Goal: Information Seeking & Learning: Learn about a topic

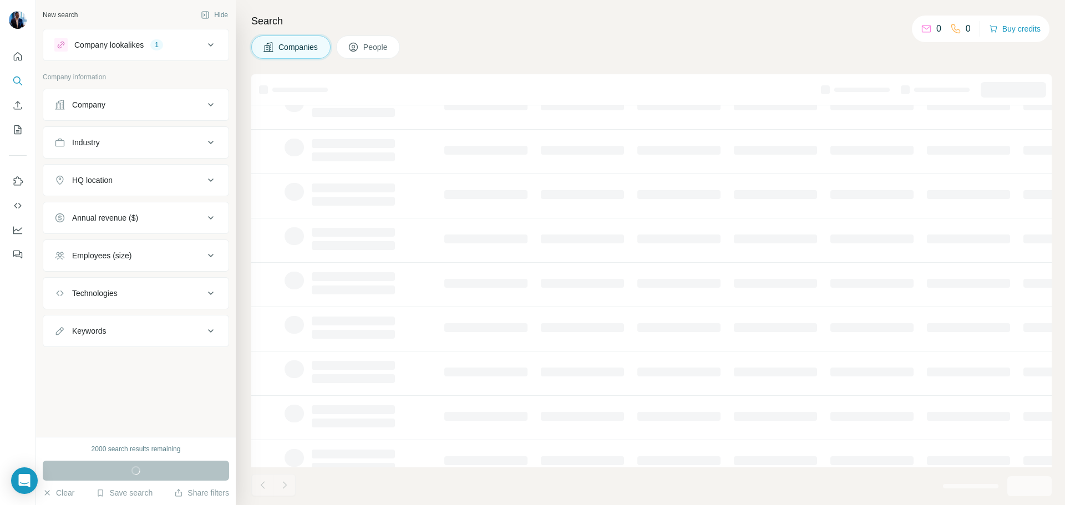
scroll to position [114, 0]
click at [120, 475] on div "Run search" at bounding box center [136, 471] width 186 height 20
click at [194, 94] on button "Company" at bounding box center [135, 105] width 185 height 27
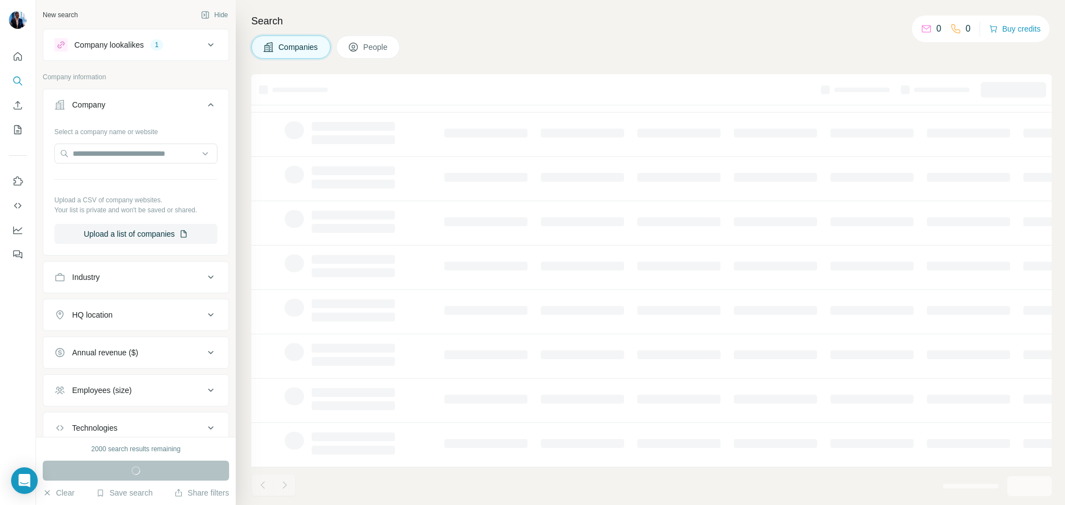
click at [194, 94] on button "Company" at bounding box center [135, 107] width 185 height 31
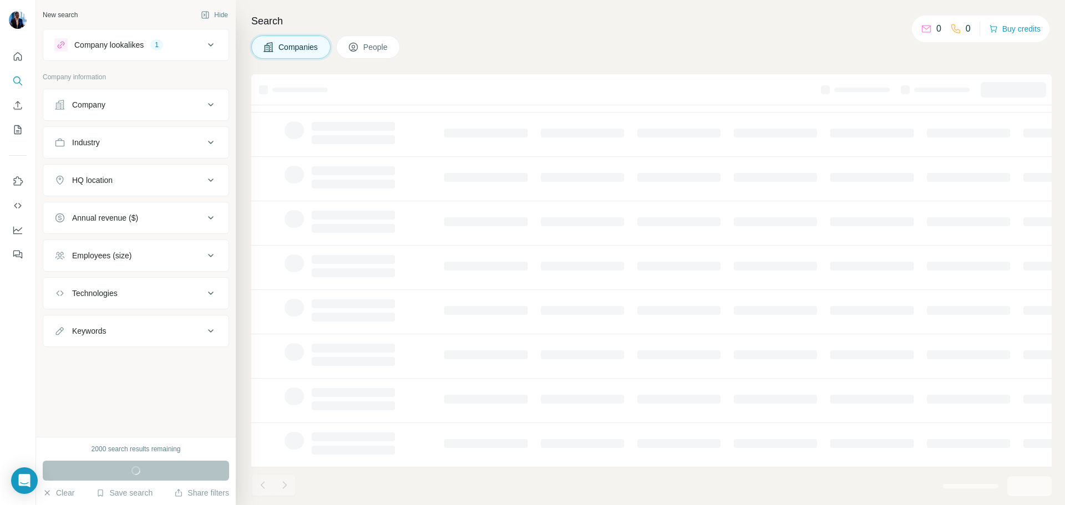
click at [209, 54] on button "Company lookalikes 1" at bounding box center [135, 45] width 185 height 27
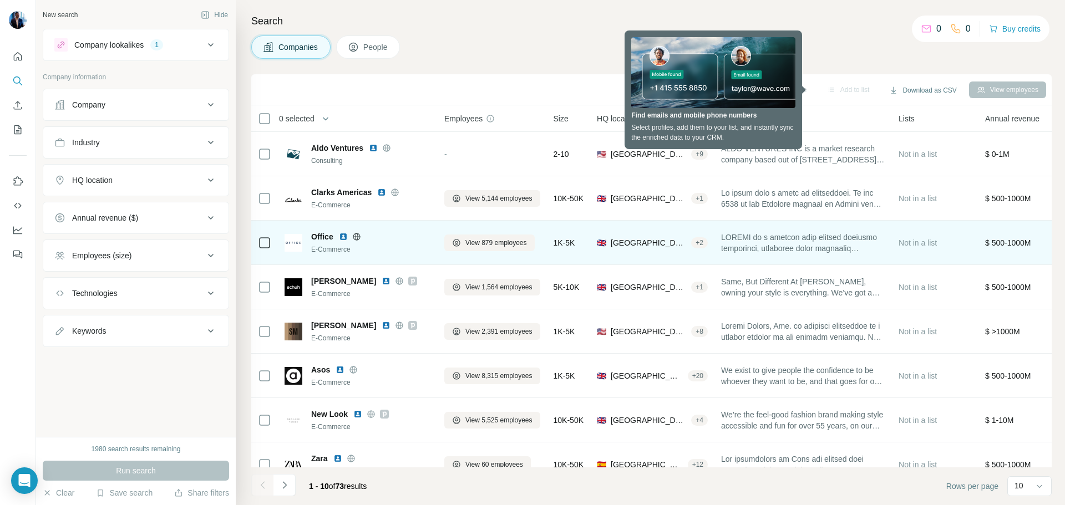
click at [344, 237] on img at bounding box center [343, 236] width 9 height 9
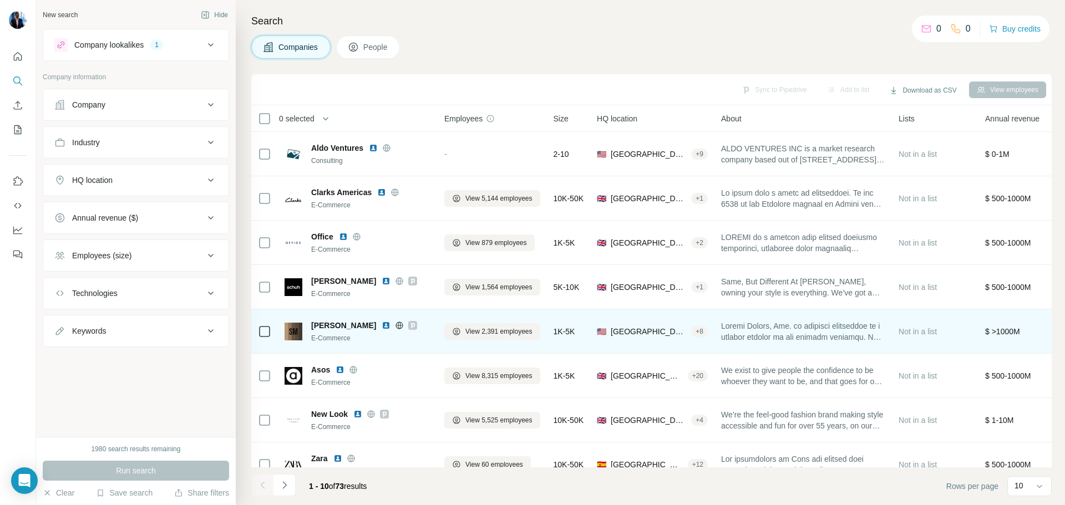
click at [382, 326] on img at bounding box center [386, 325] width 9 height 9
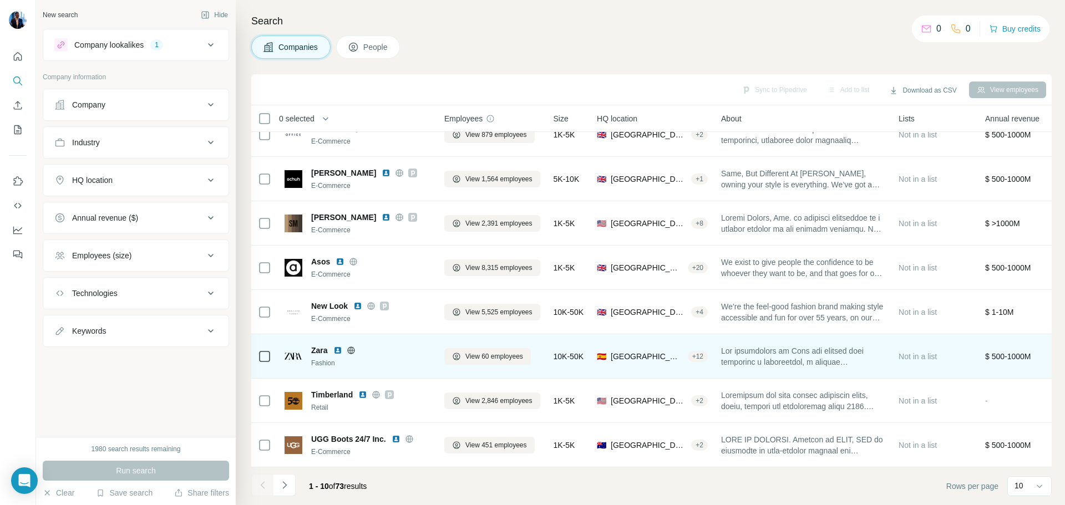
scroll to position [114, 0]
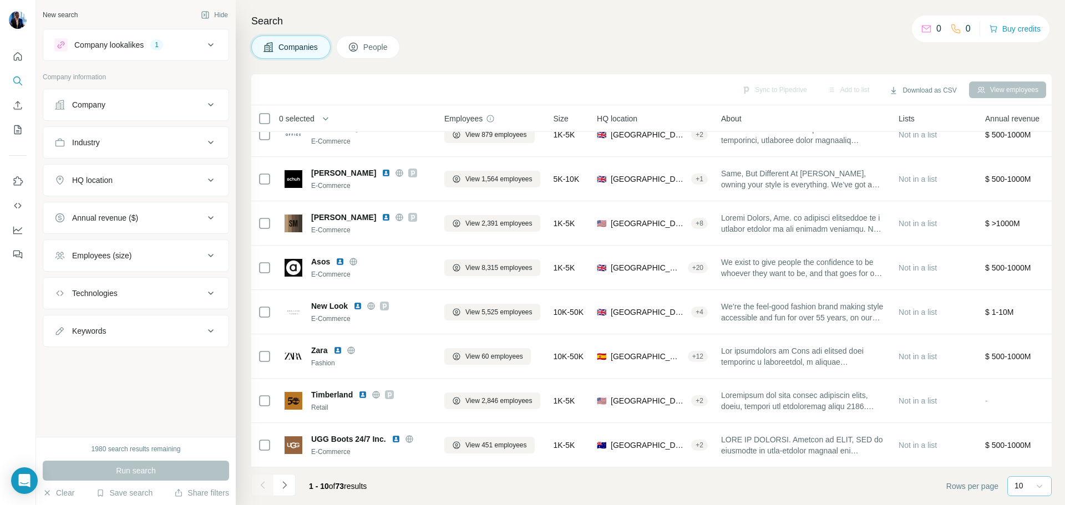
click at [1037, 490] on icon at bounding box center [1039, 486] width 11 height 11
click at [1036, 404] on div "60" at bounding box center [1030, 401] width 26 height 11
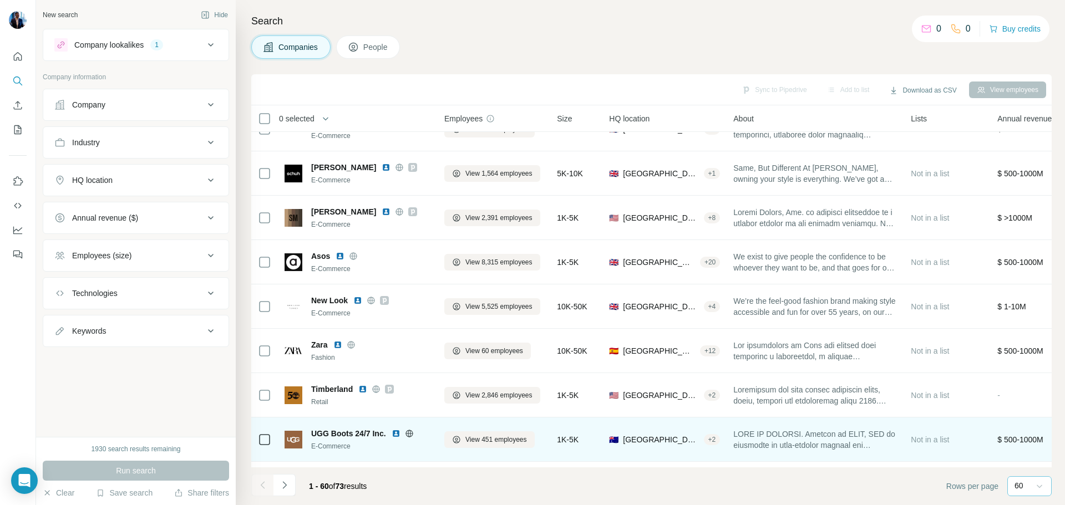
click at [395, 432] on img at bounding box center [396, 433] width 9 height 9
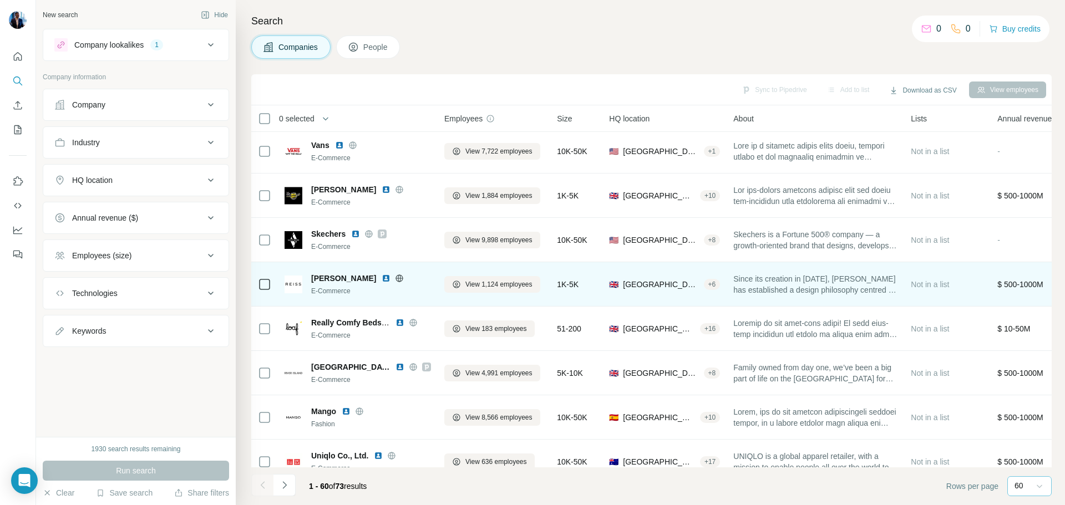
scroll to position [779, 0]
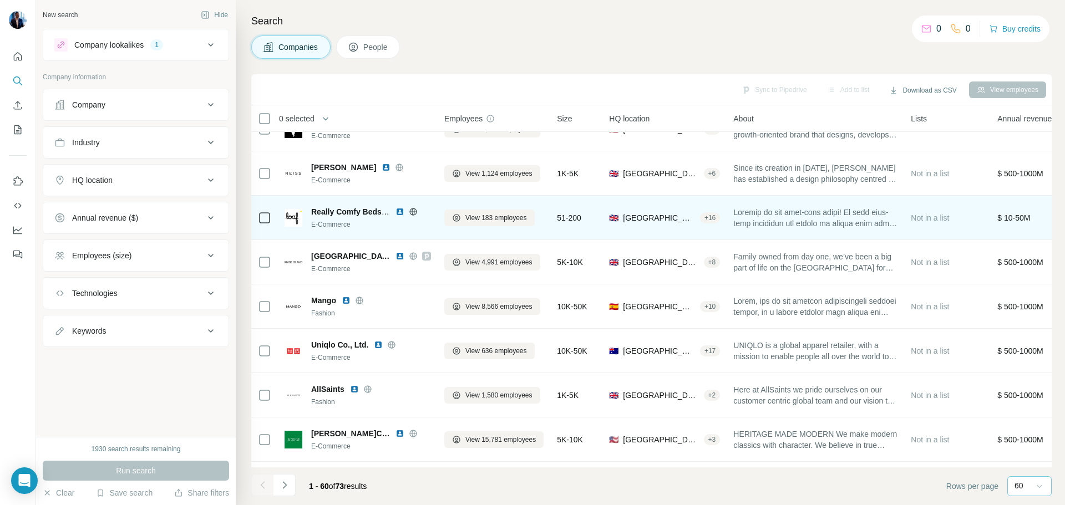
click at [397, 210] on img at bounding box center [399, 211] width 9 height 9
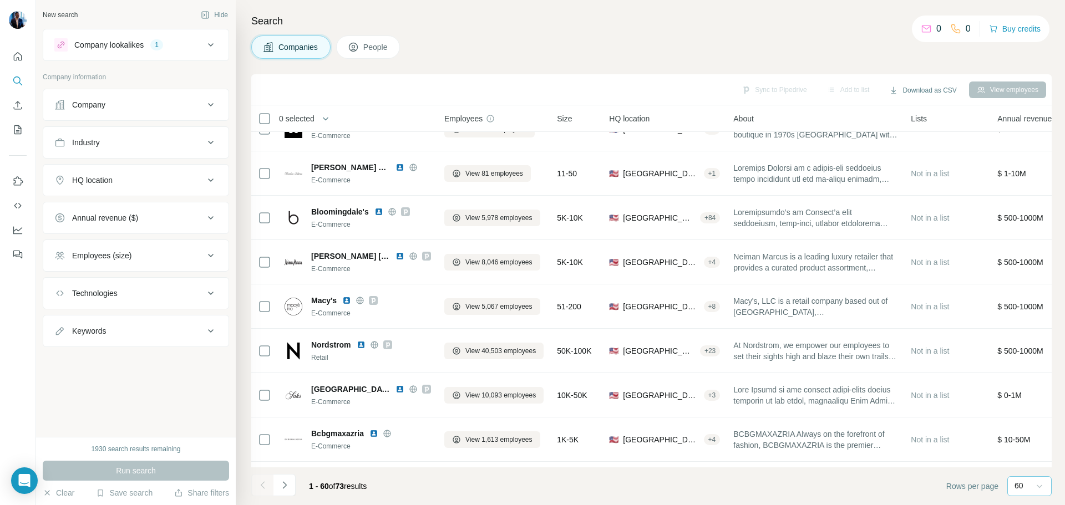
scroll to position [1278, 0]
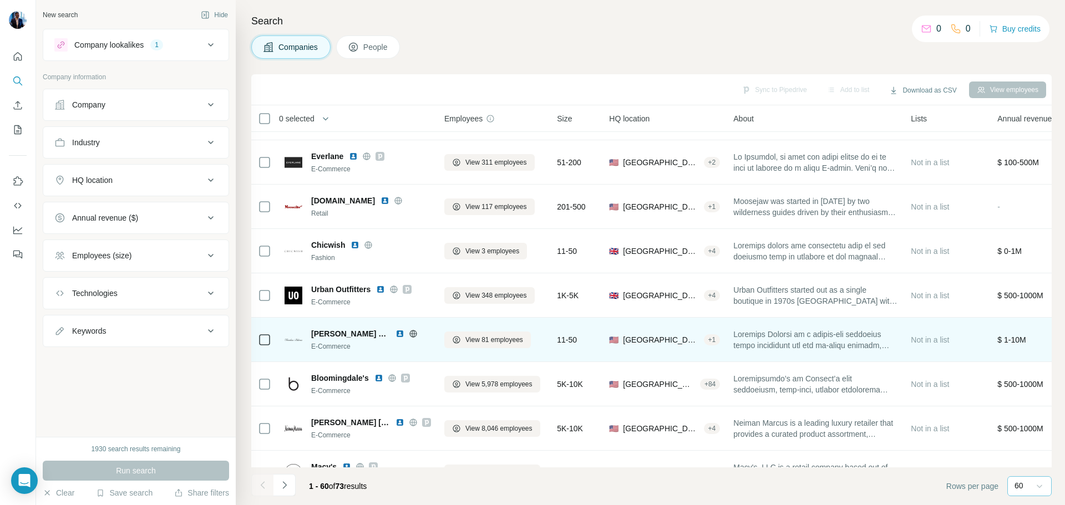
click at [395, 332] on img at bounding box center [399, 333] width 9 height 9
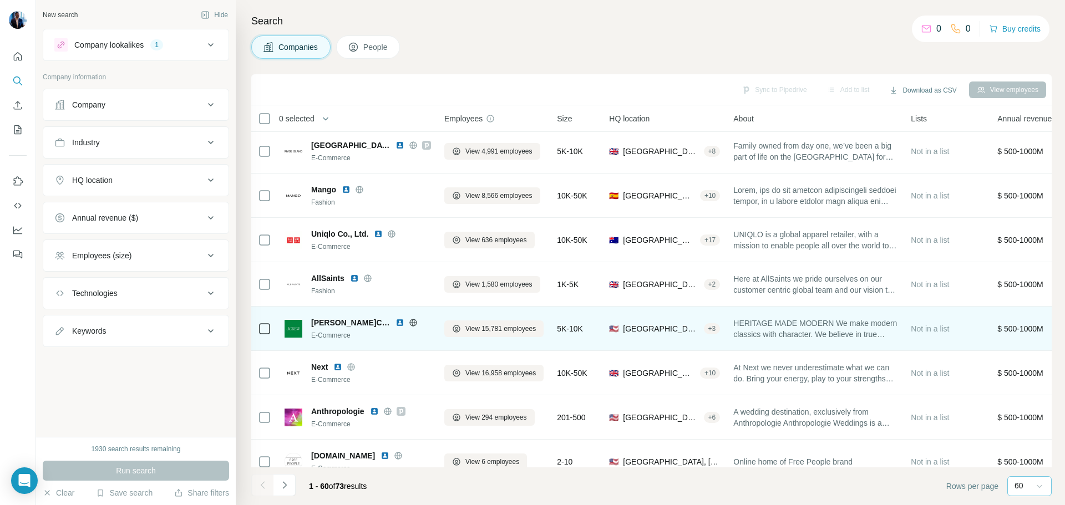
scroll to position [946, 0]
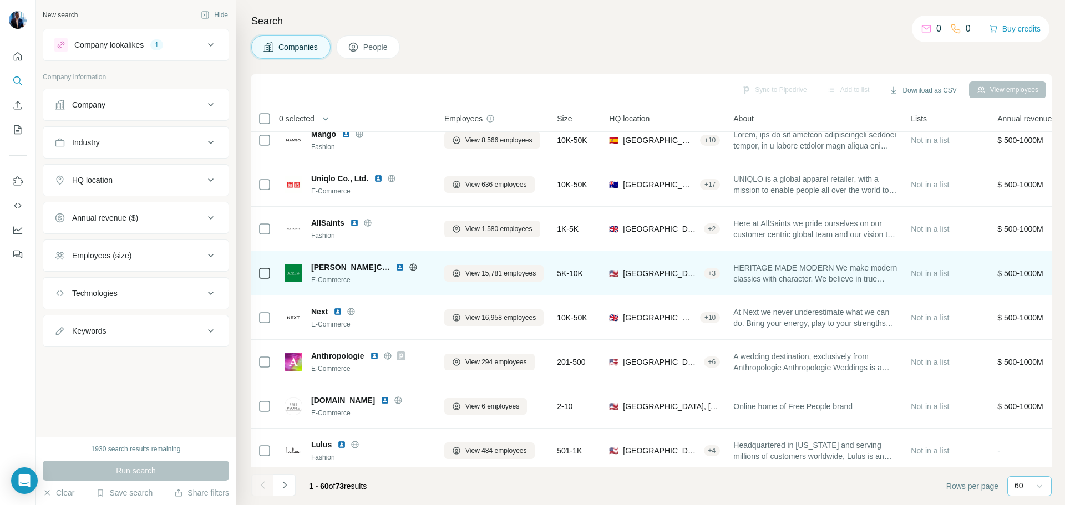
click at [395, 264] on img at bounding box center [399, 267] width 9 height 9
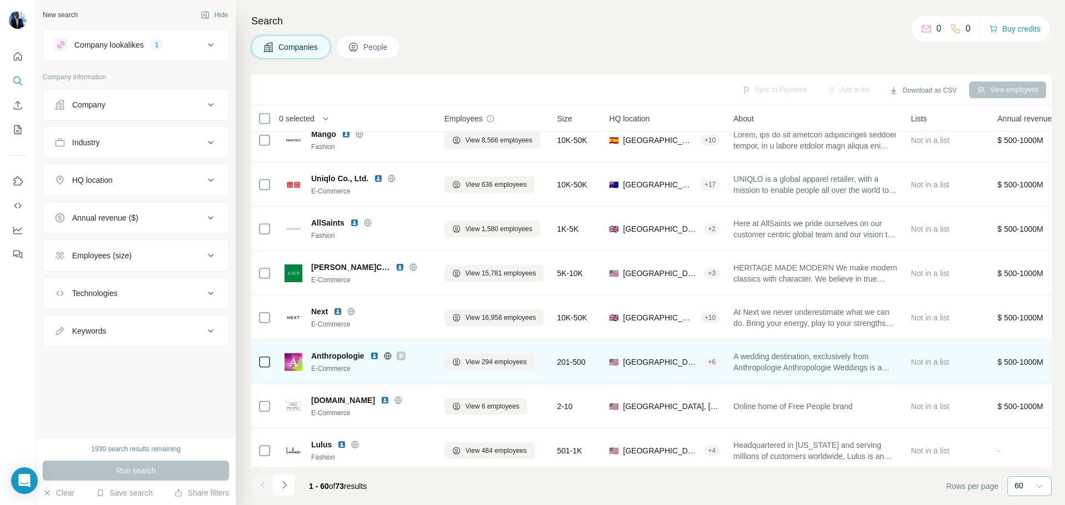
click at [377, 356] on img at bounding box center [374, 356] width 9 height 9
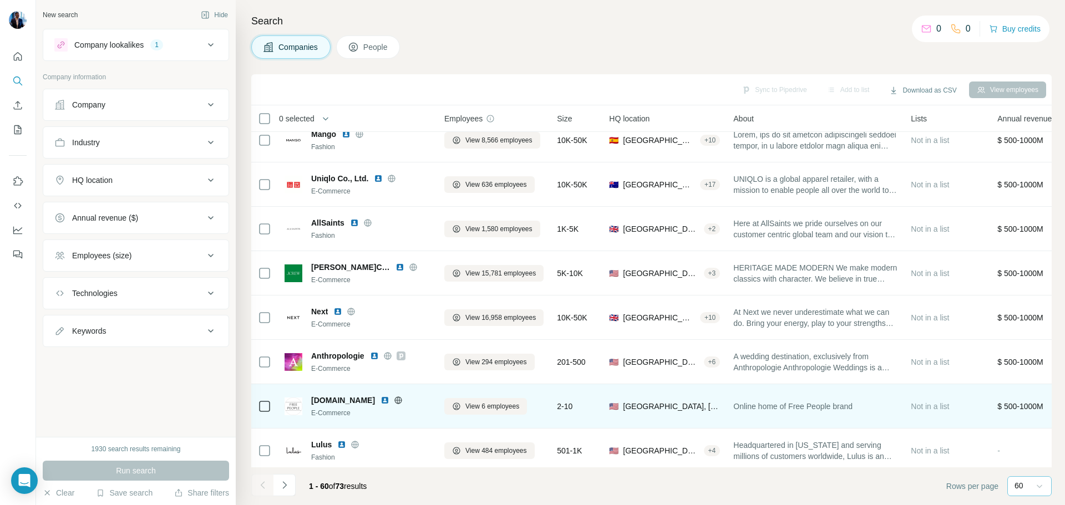
click at [380, 399] on img at bounding box center [384, 400] width 9 height 9
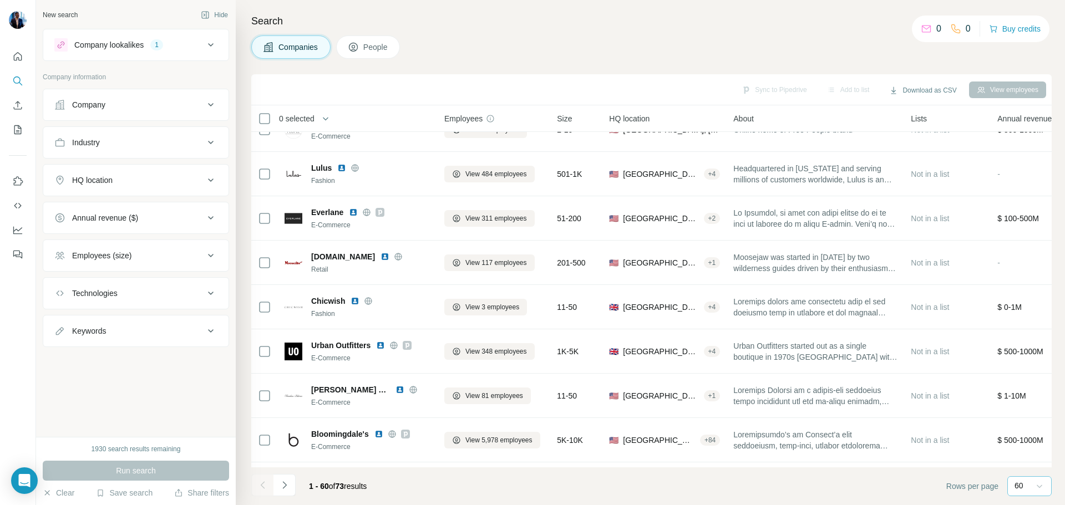
scroll to position [1223, 0]
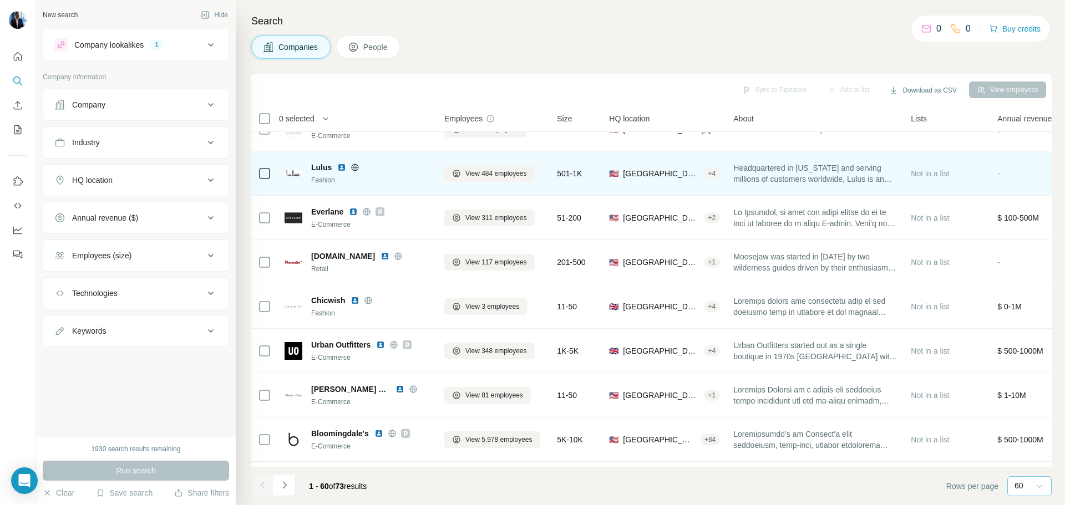
click at [341, 170] on img at bounding box center [341, 167] width 9 height 9
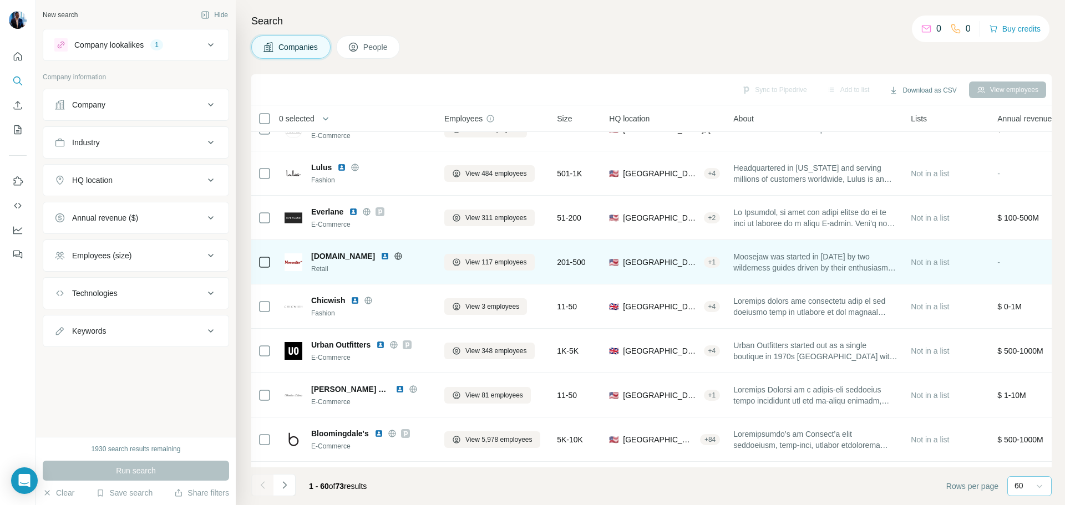
click at [380, 258] on img at bounding box center [384, 256] width 9 height 9
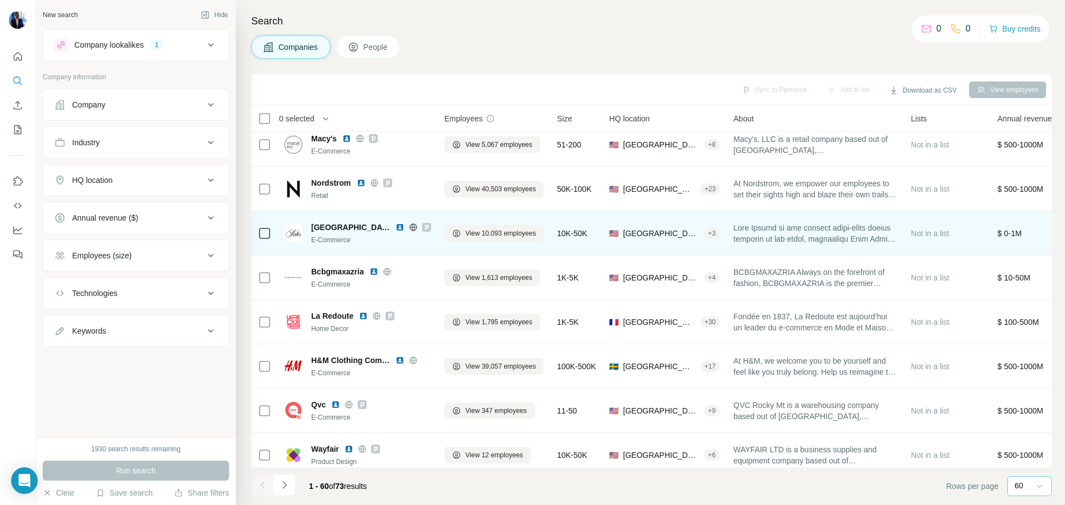
scroll to position [1611, 0]
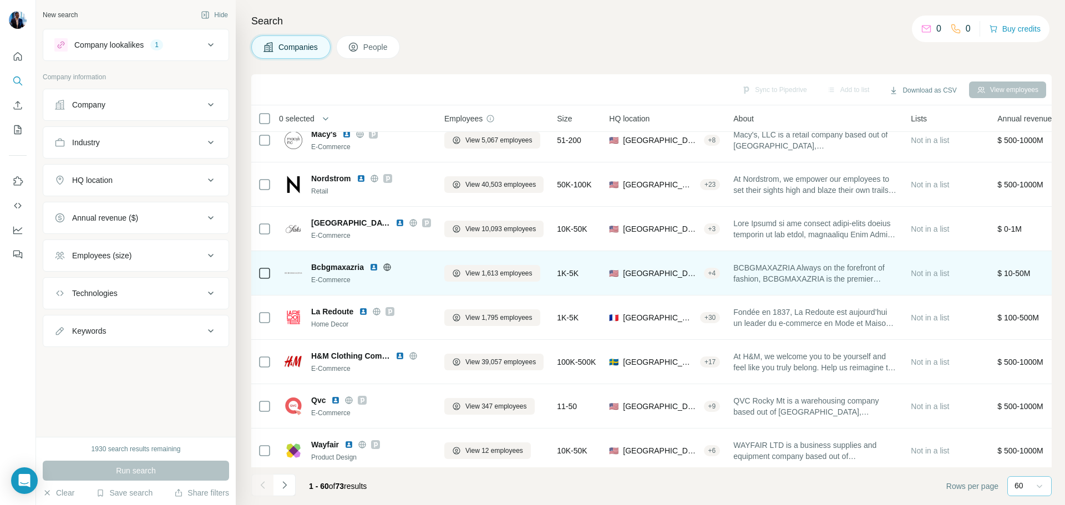
click at [375, 268] on img at bounding box center [373, 267] width 9 height 9
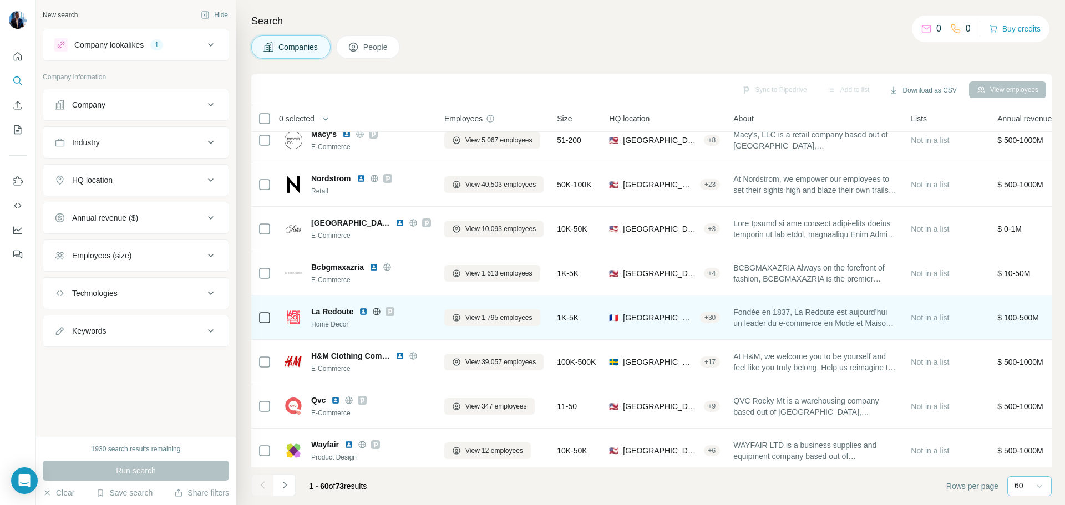
click at [366, 311] on img at bounding box center [363, 311] width 9 height 9
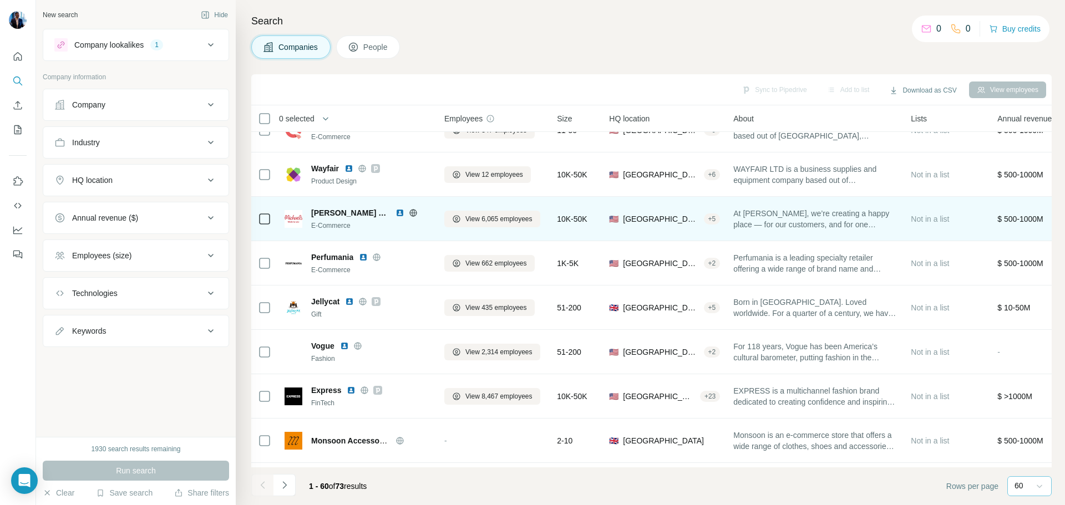
scroll to position [1889, 0]
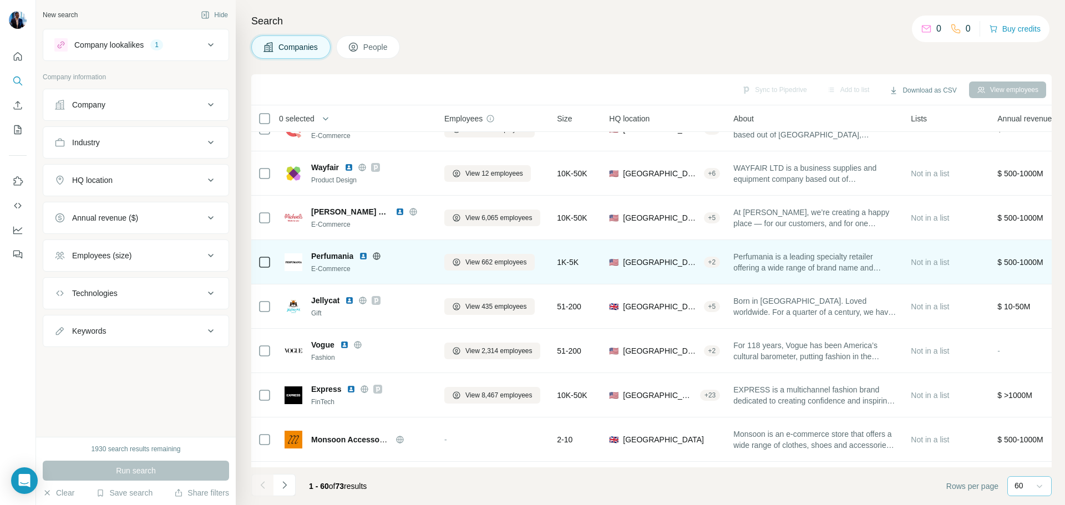
click at [363, 255] on img at bounding box center [363, 256] width 9 height 9
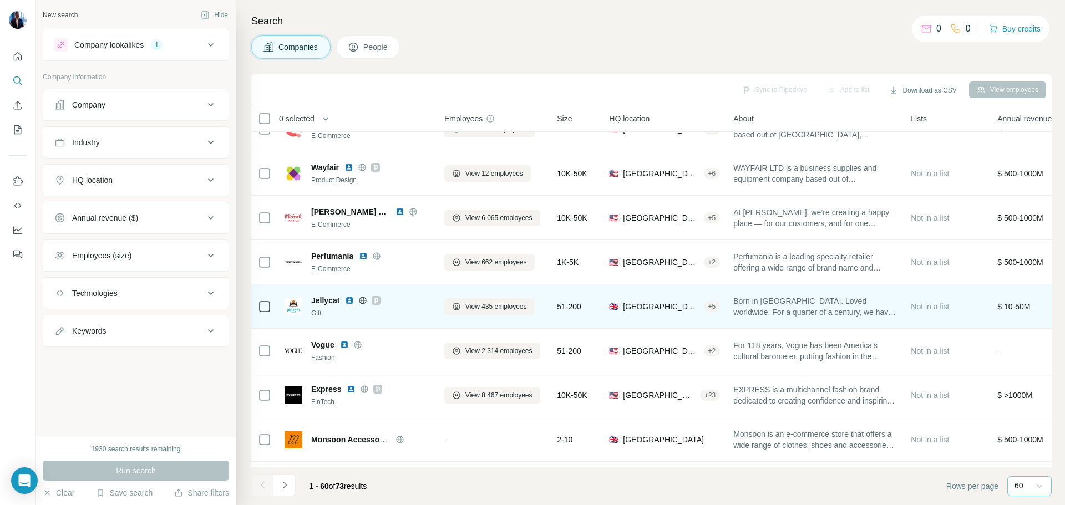
click at [352, 300] on img at bounding box center [349, 300] width 9 height 9
